Goal: Check status: Check status

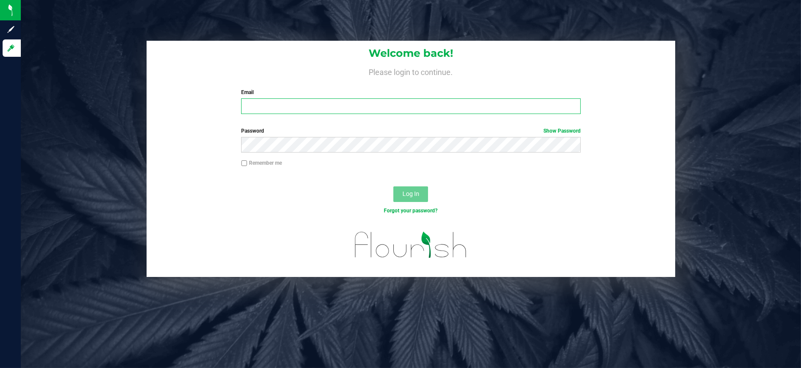
click at [256, 104] on input "Email" at bounding box center [411, 106] width 340 height 16
type input "[EMAIL_ADDRESS][DOMAIN_NAME]"
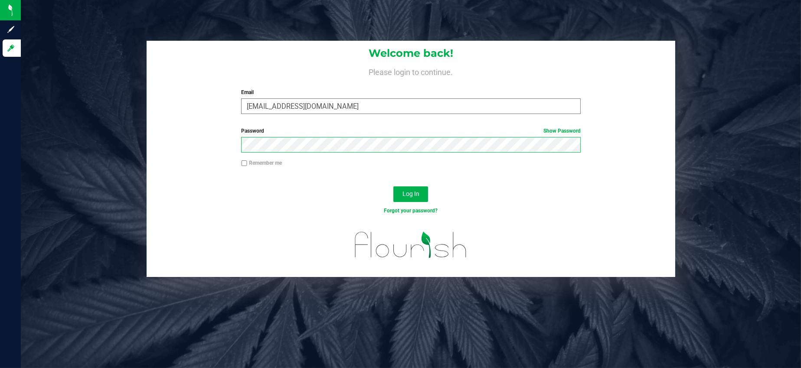
click at [393, 186] on button "Log In" at bounding box center [410, 194] width 35 height 16
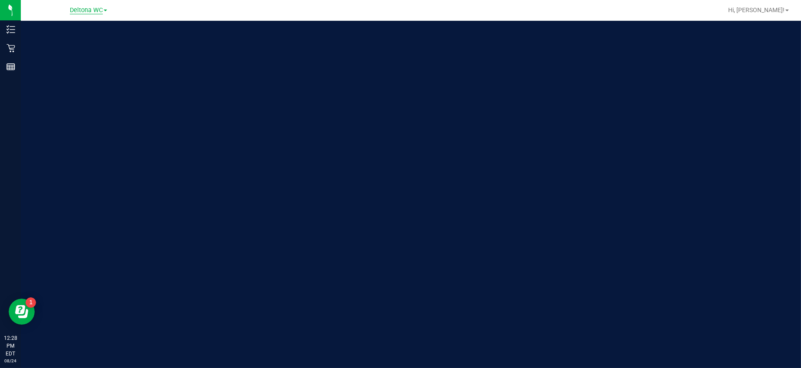
click at [92, 7] on span "Deltona WC" at bounding box center [86, 11] width 33 height 8
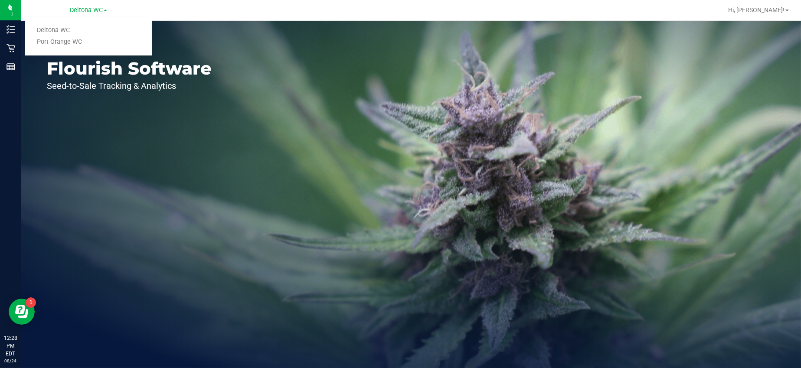
click at [69, 40] on link "Port Orange WC" at bounding box center [88, 42] width 127 height 12
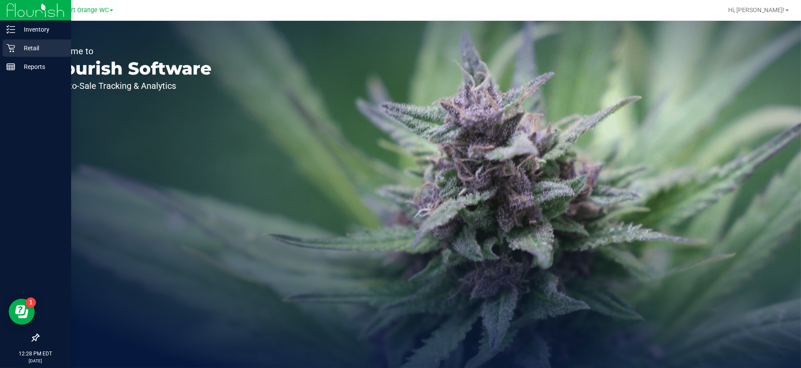
click at [17, 49] on p "Retail" at bounding box center [41, 48] width 52 height 10
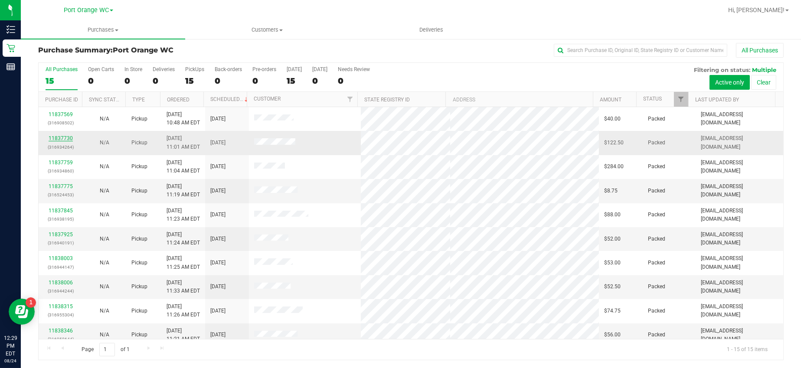
click at [65, 138] on link "11837730" at bounding box center [61, 138] width 24 height 6
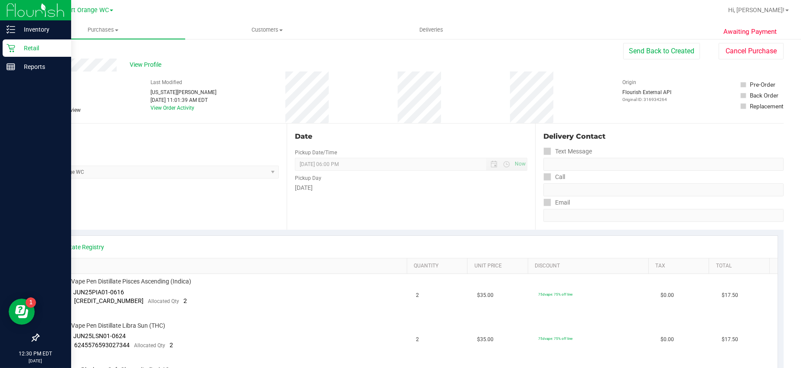
click at [14, 46] on icon at bounding box center [11, 48] width 8 height 8
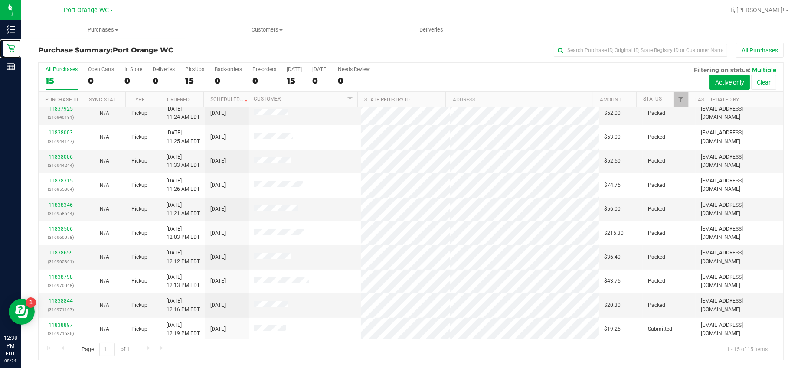
scroll to position [127, 0]
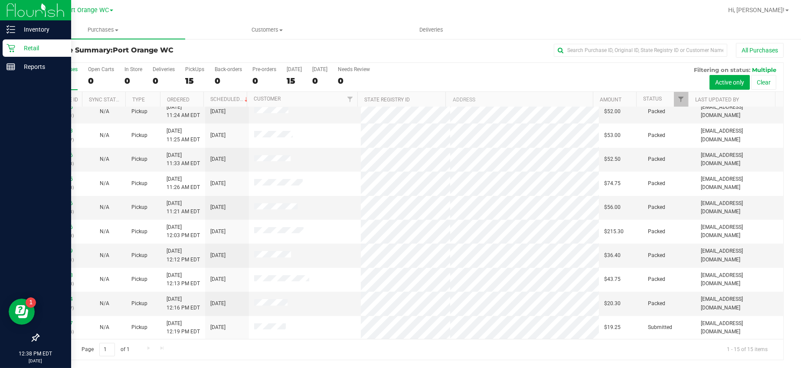
click at [10, 47] on icon at bounding box center [11, 48] width 9 height 9
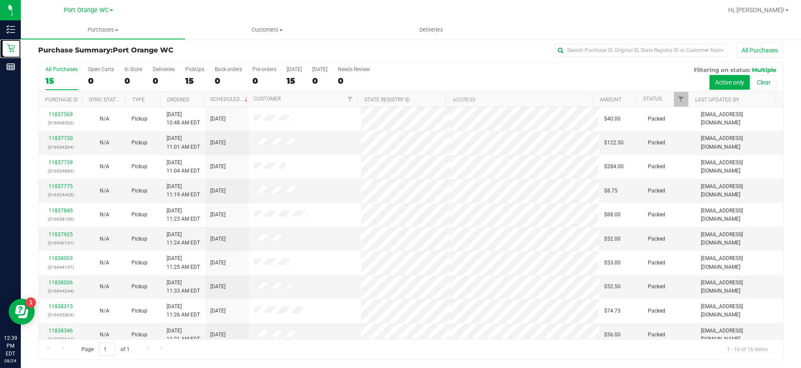
scroll to position [151, 0]
